Goal: Transaction & Acquisition: Purchase product/service

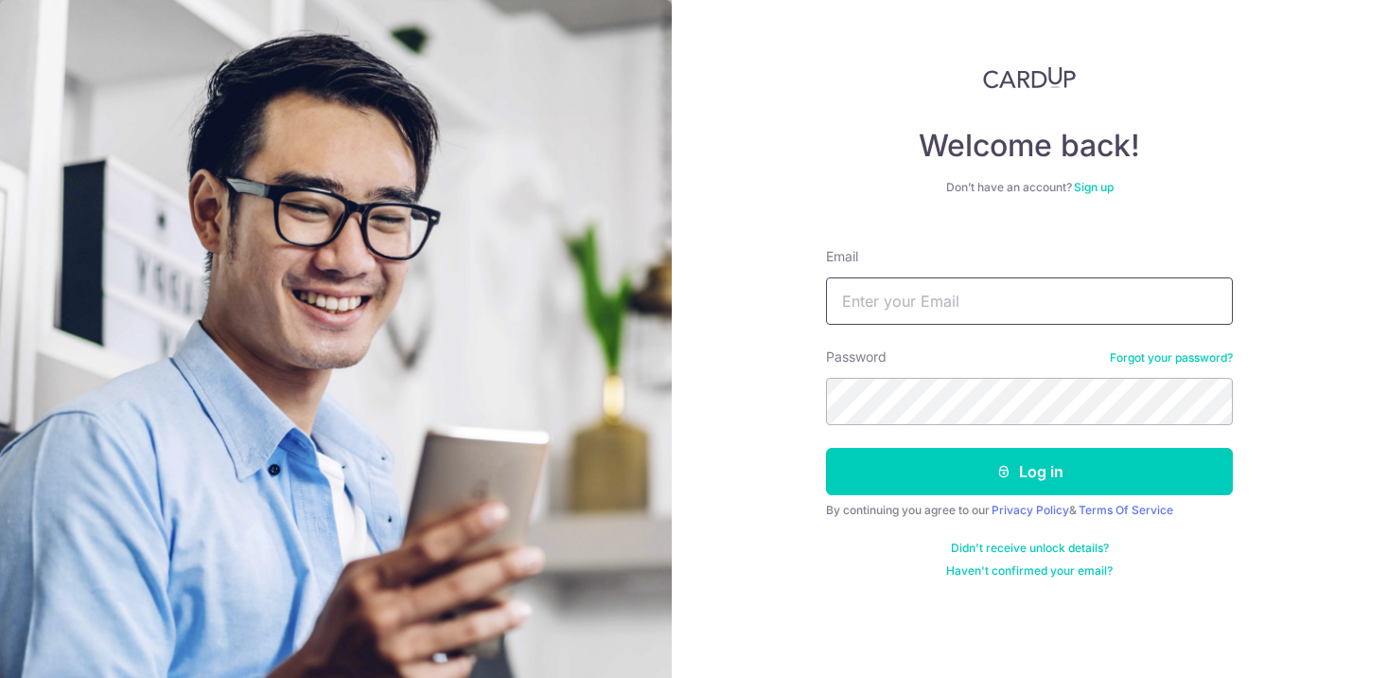
click at [882, 297] on input "Email" at bounding box center [1029, 300] width 407 height 47
type input "qingzhen@gmail.com"
click at [826, 448] on button "Log in" at bounding box center [1029, 471] width 407 height 47
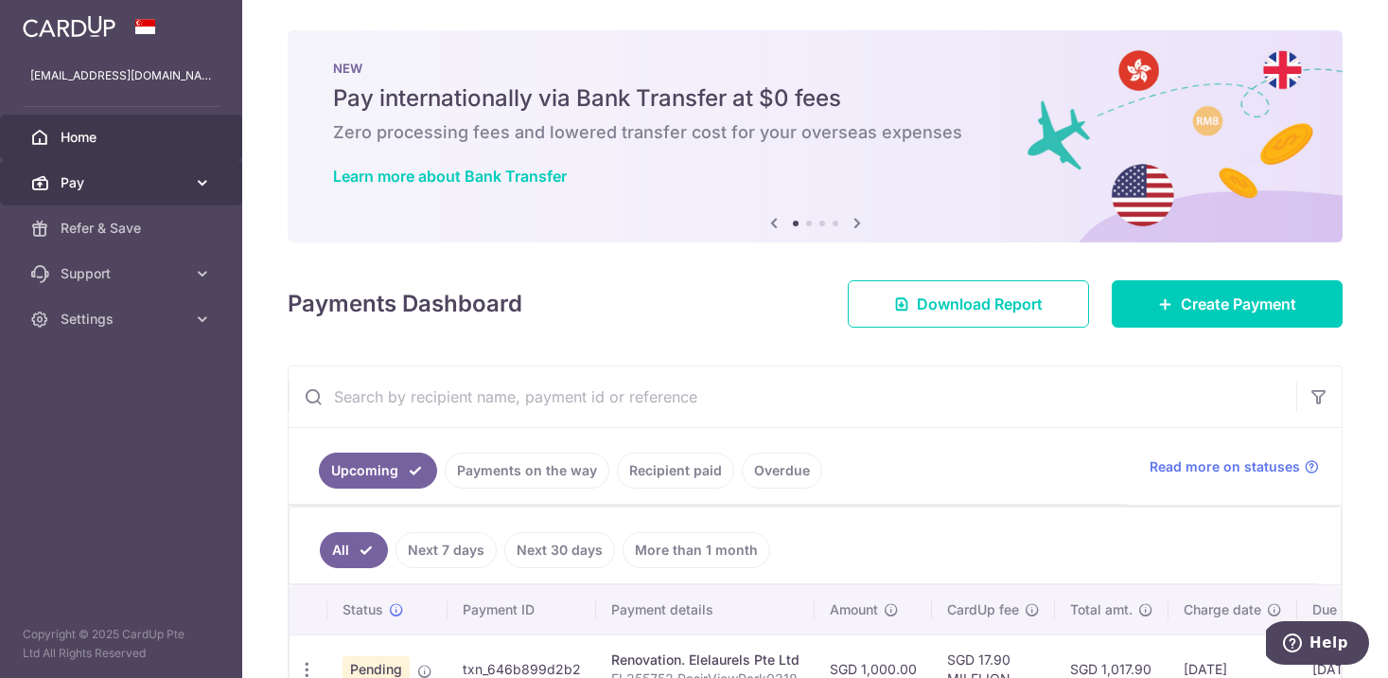
click at [193, 189] on icon at bounding box center [202, 182] width 19 height 19
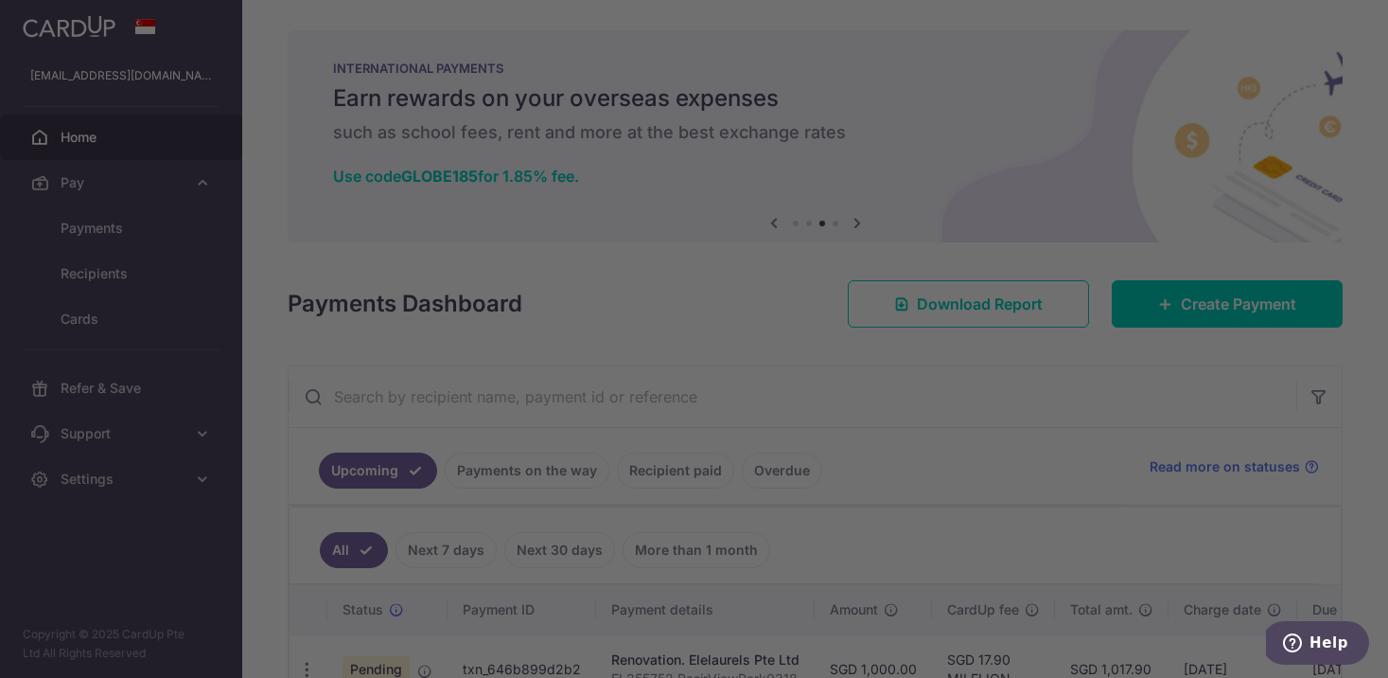
click at [262, 246] on div at bounding box center [701, 342] width 1402 height 684
click at [157, 227] on div at bounding box center [701, 342] width 1402 height 684
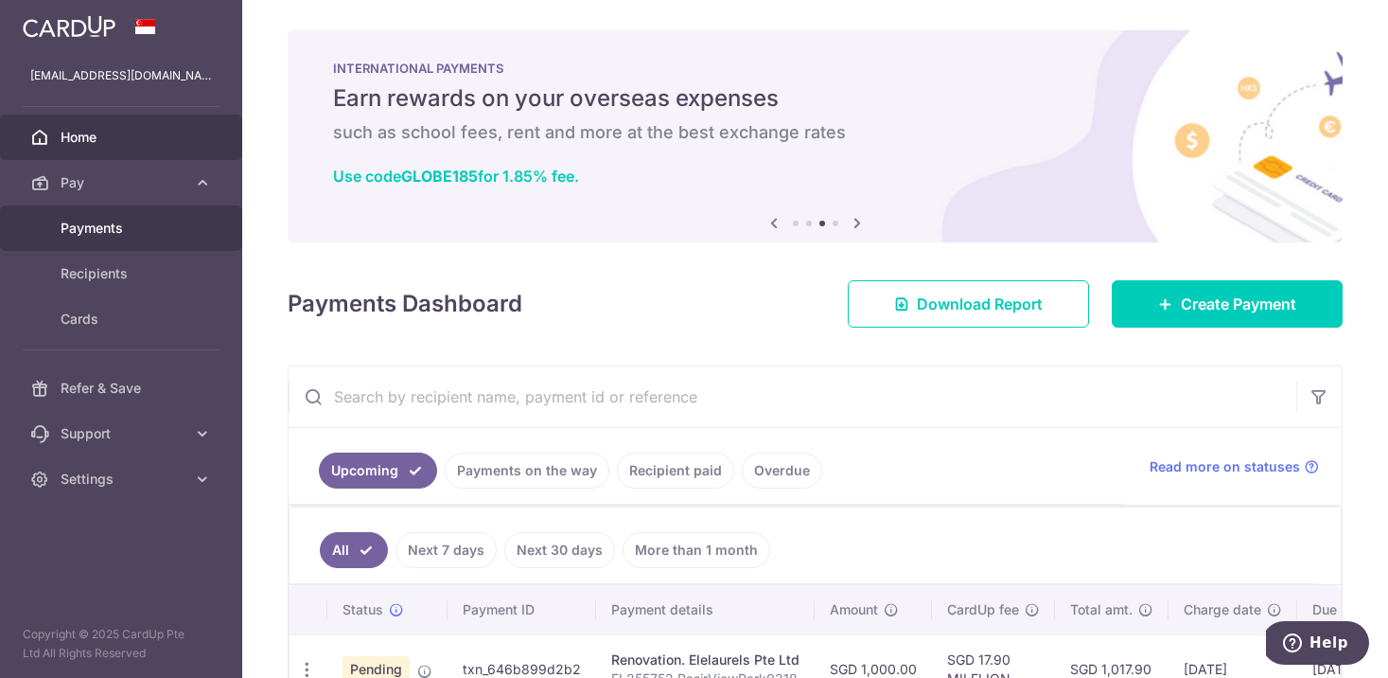
click at [138, 234] on span "Payments" at bounding box center [123, 228] width 125 height 19
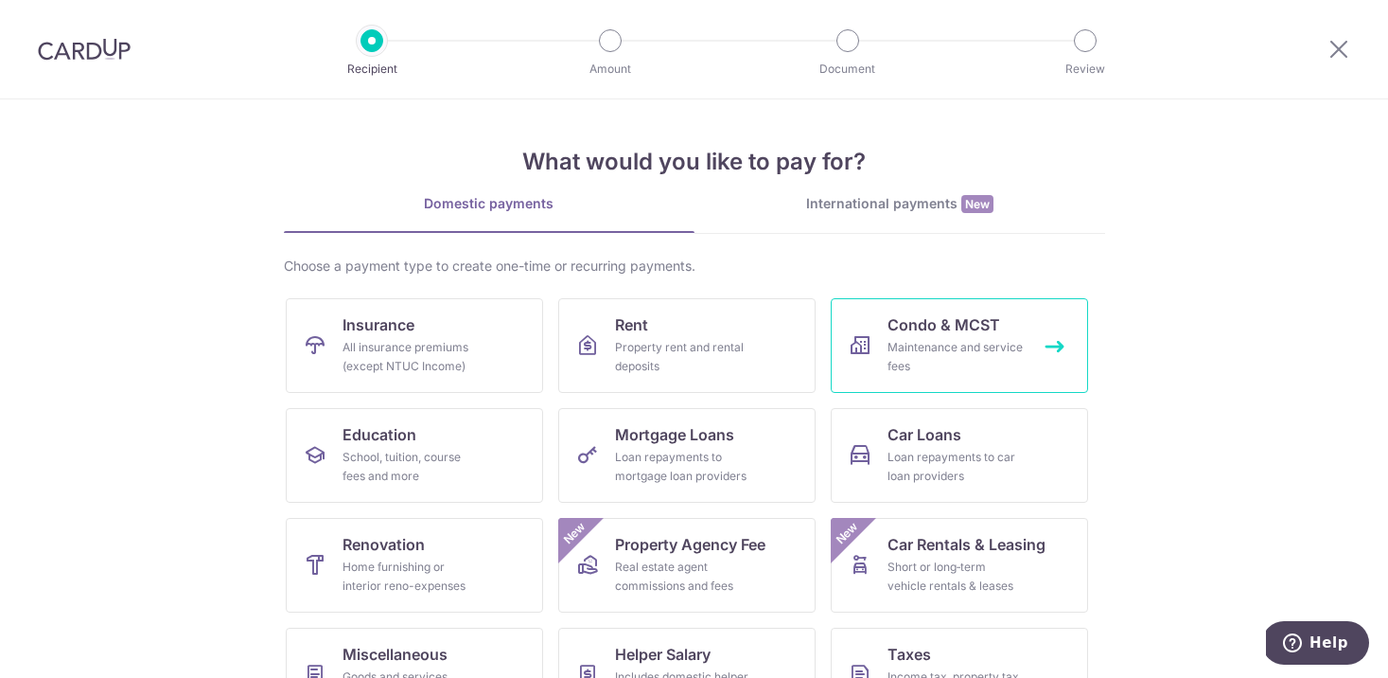
click at [909, 355] on div "Maintenance and service fees" at bounding box center [956, 357] width 136 height 38
